Goal: Transaction & Acquisition: Purchase product/service

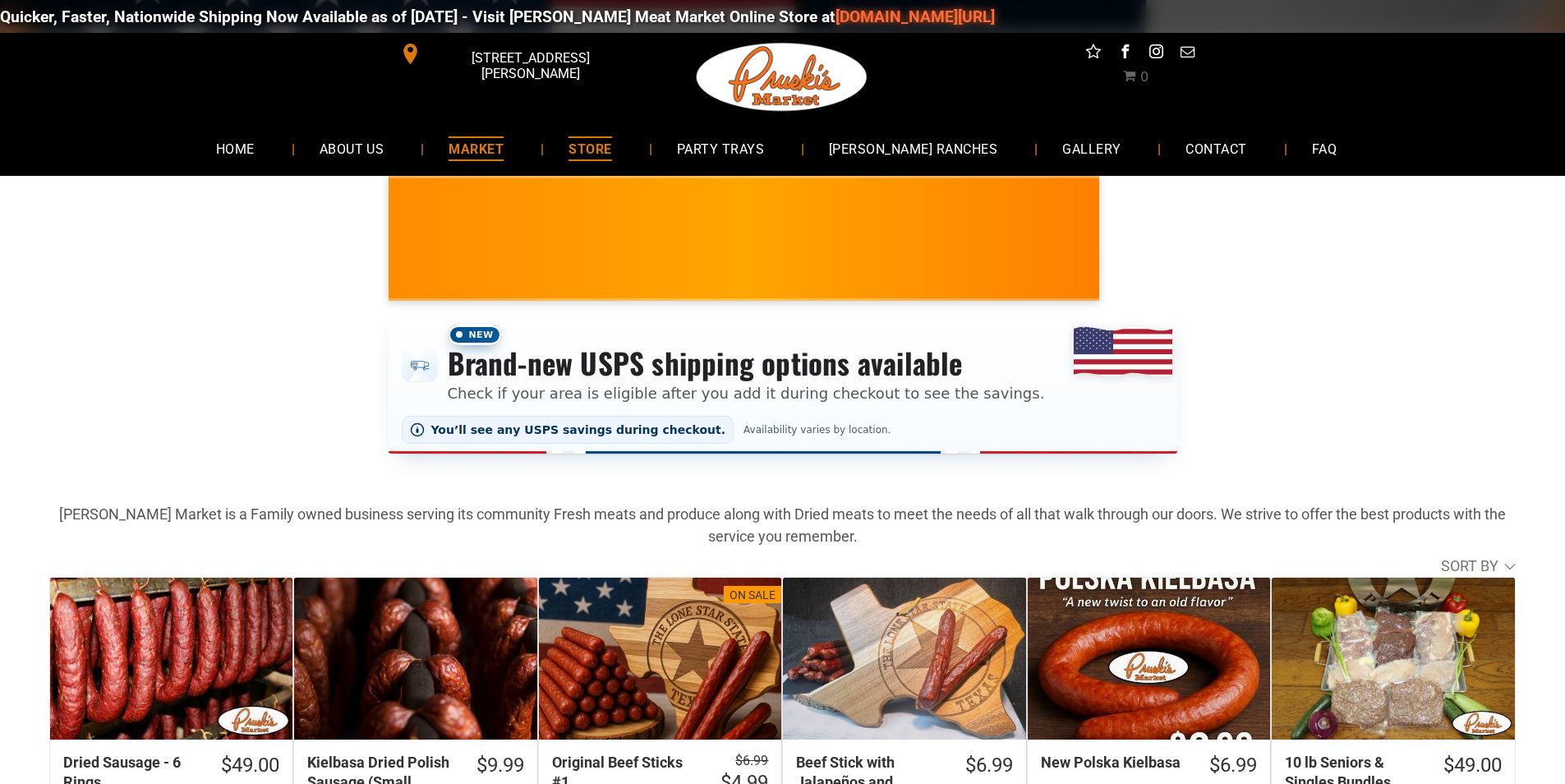
click at [468, 160] on link "MARKET" at bounding box center [476, 148] width 104 height 44
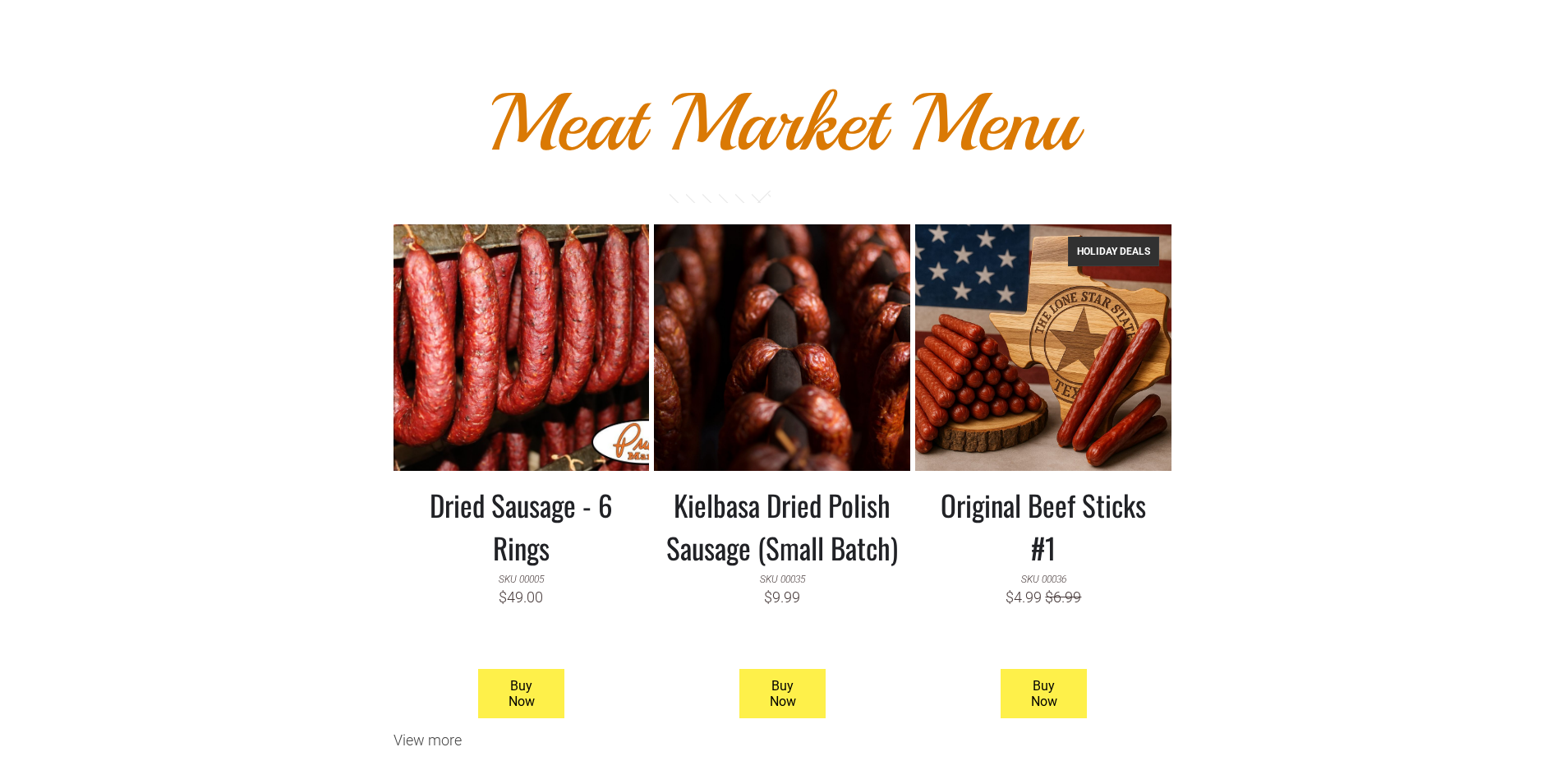
scroll to position [1397, 0]
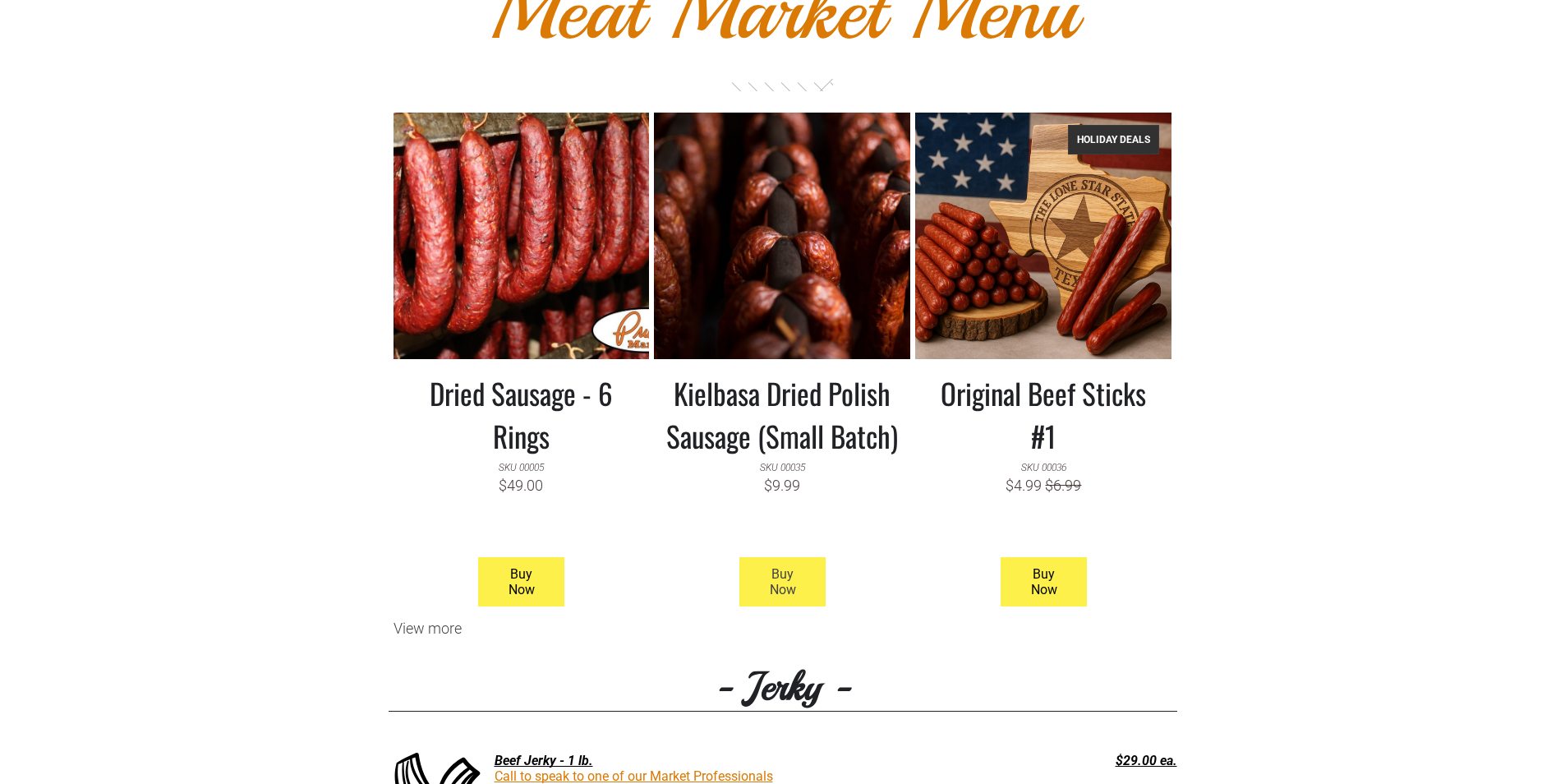
click at [777, 563] on span "Buy Now" at bounding box center [783, 581] width 82 height 47
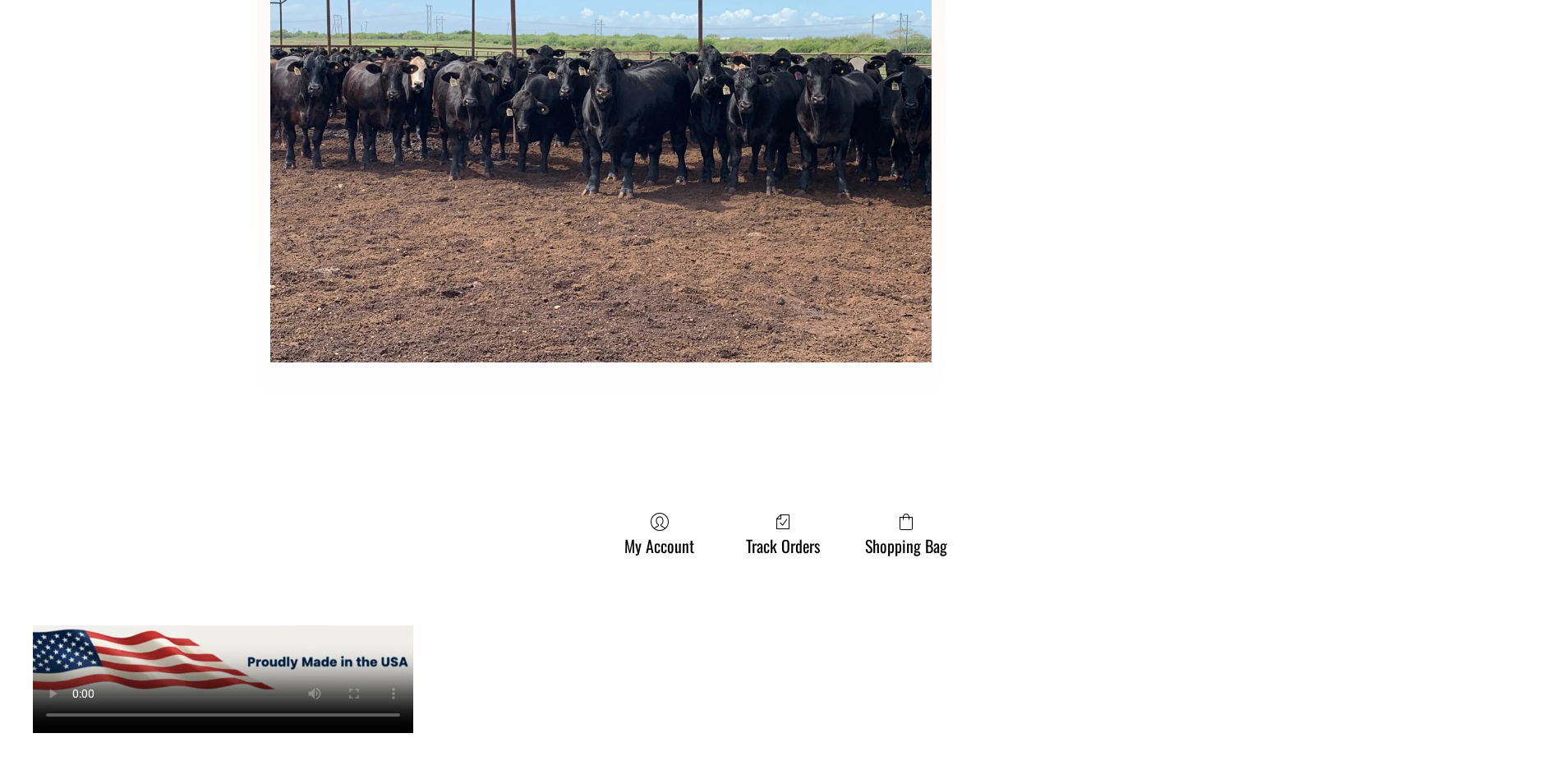
scroll to position [4764, 0]
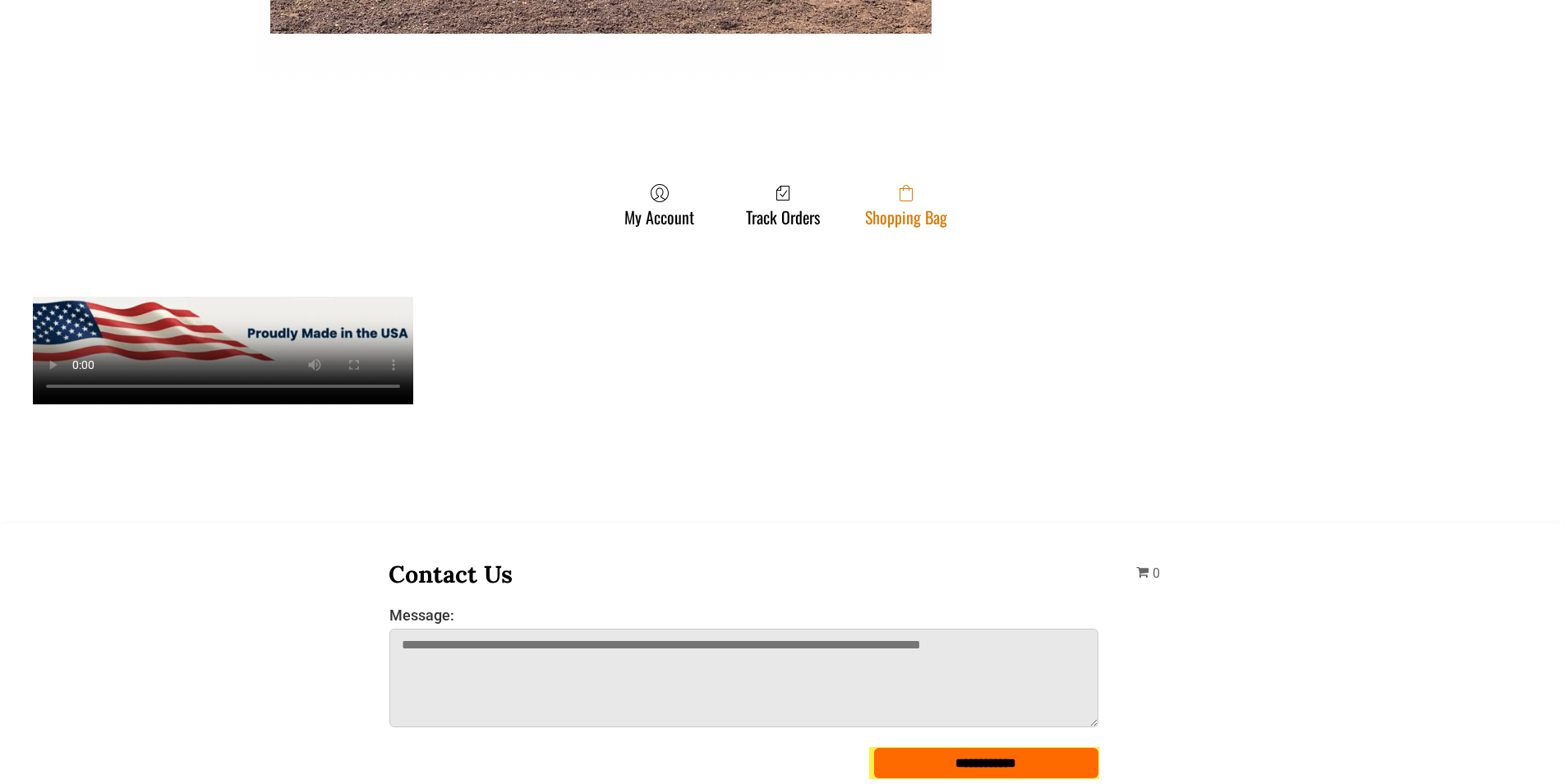
click at [920, 192] on span at bounding box center [907, 193] width 82 height 20
